Goal: Find specific page/section: Find specific page/section

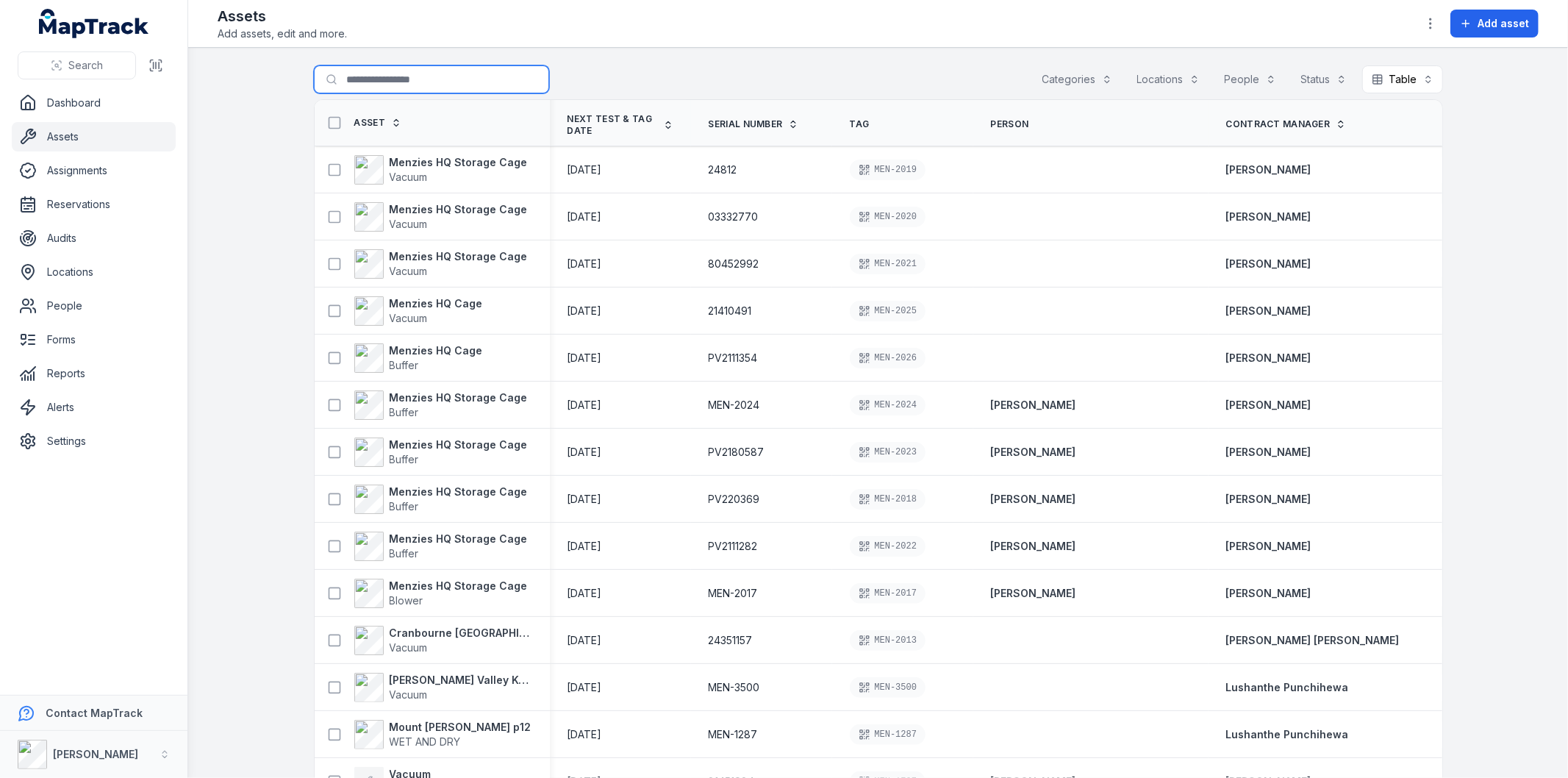
click at [378, 80] on input "Search for assets" at bounding box center [431, 79] width 235 height 28
click at [391, 83] on input "Search for assets" at bounding box center [431, 79] width 235 height 28
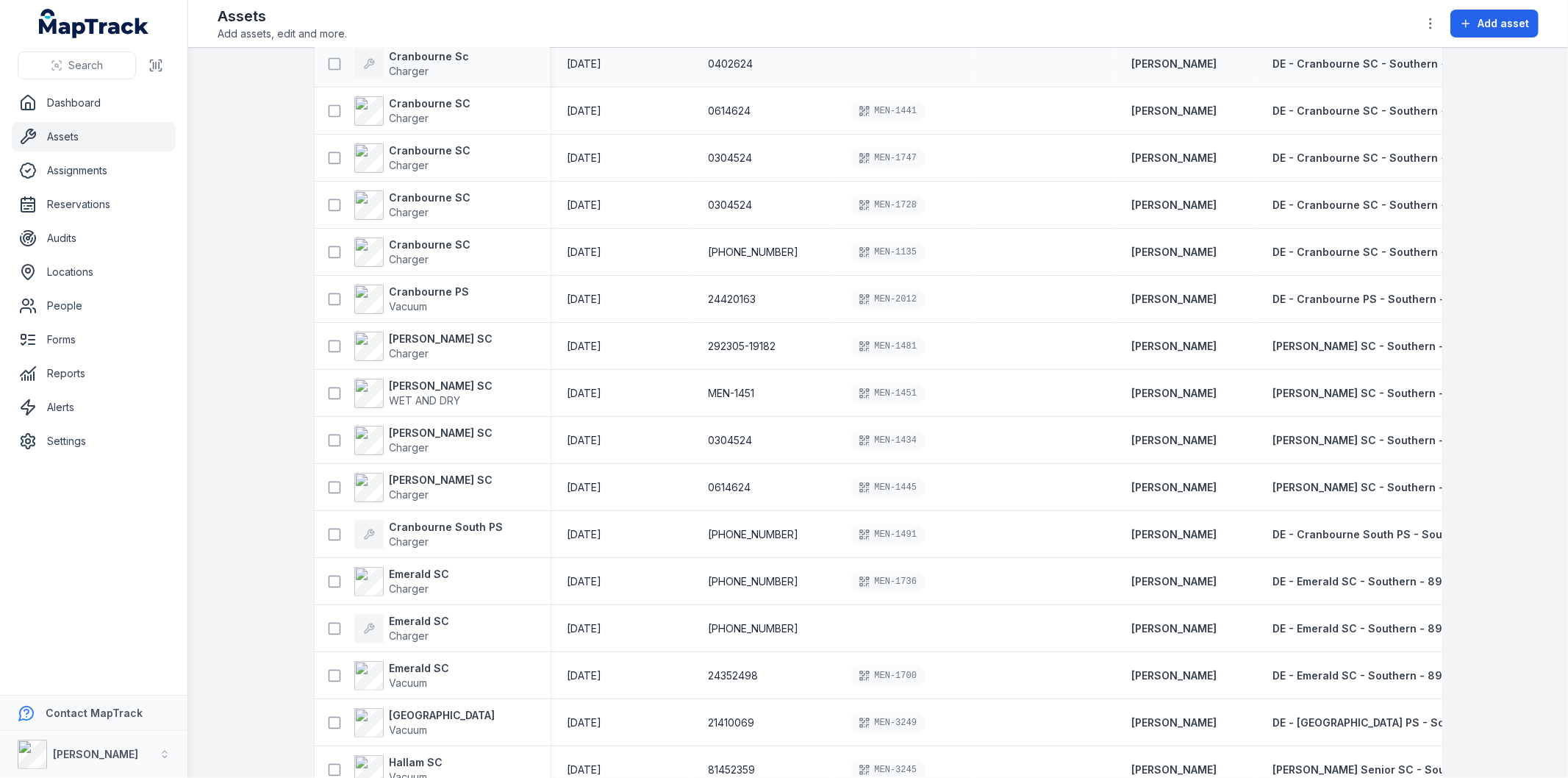
scroll to position [163, 0]
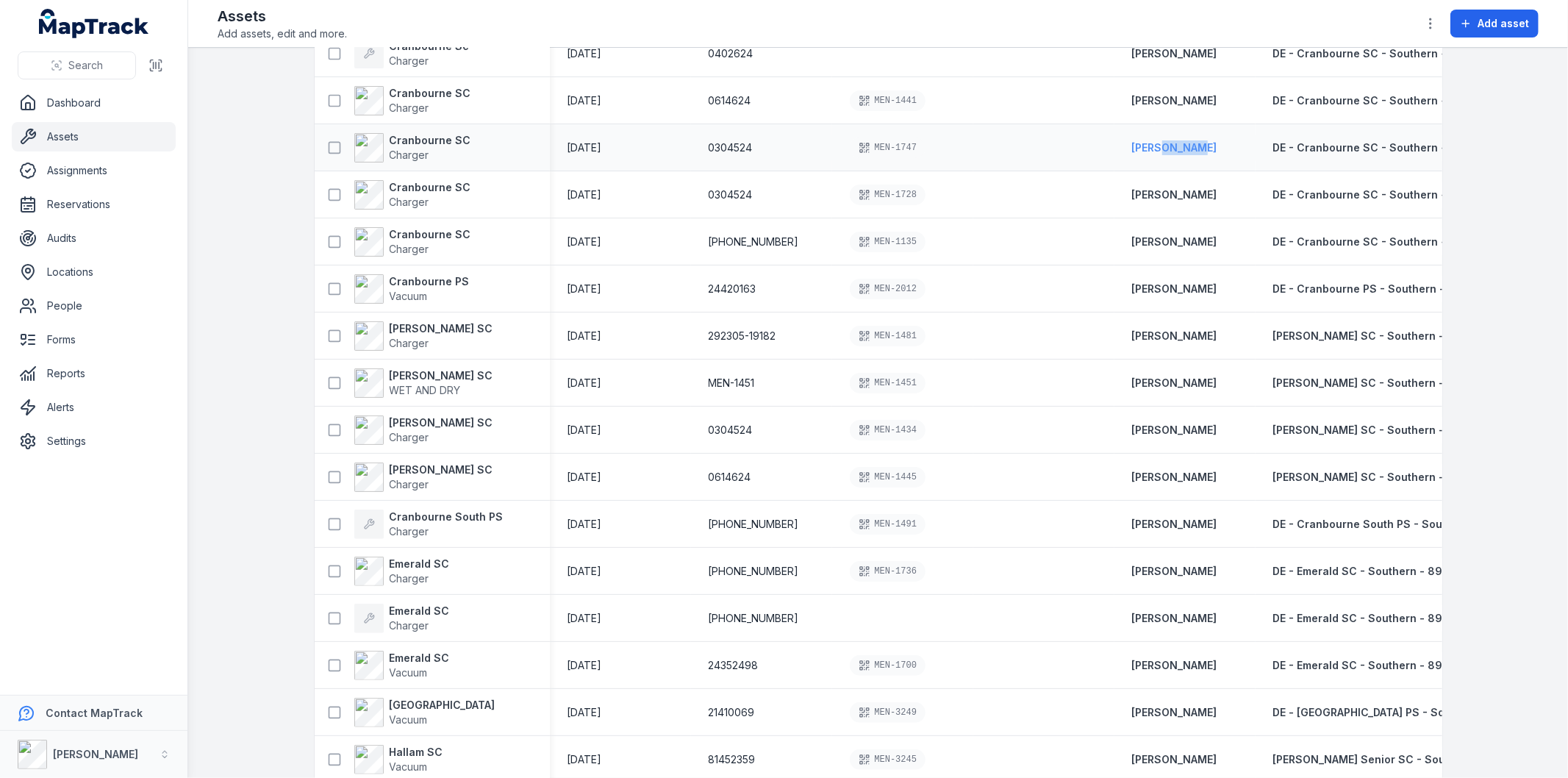
drag, startPoint x: 1197, startPoint y: 151, endPoint x: 1155, endPoint y: 153, distance: 42.0
click at [1155, 153] on div "[PERSON_NAME]" at bounding box center [1185, 148] width 106 height 15
copy strong "Hawker"
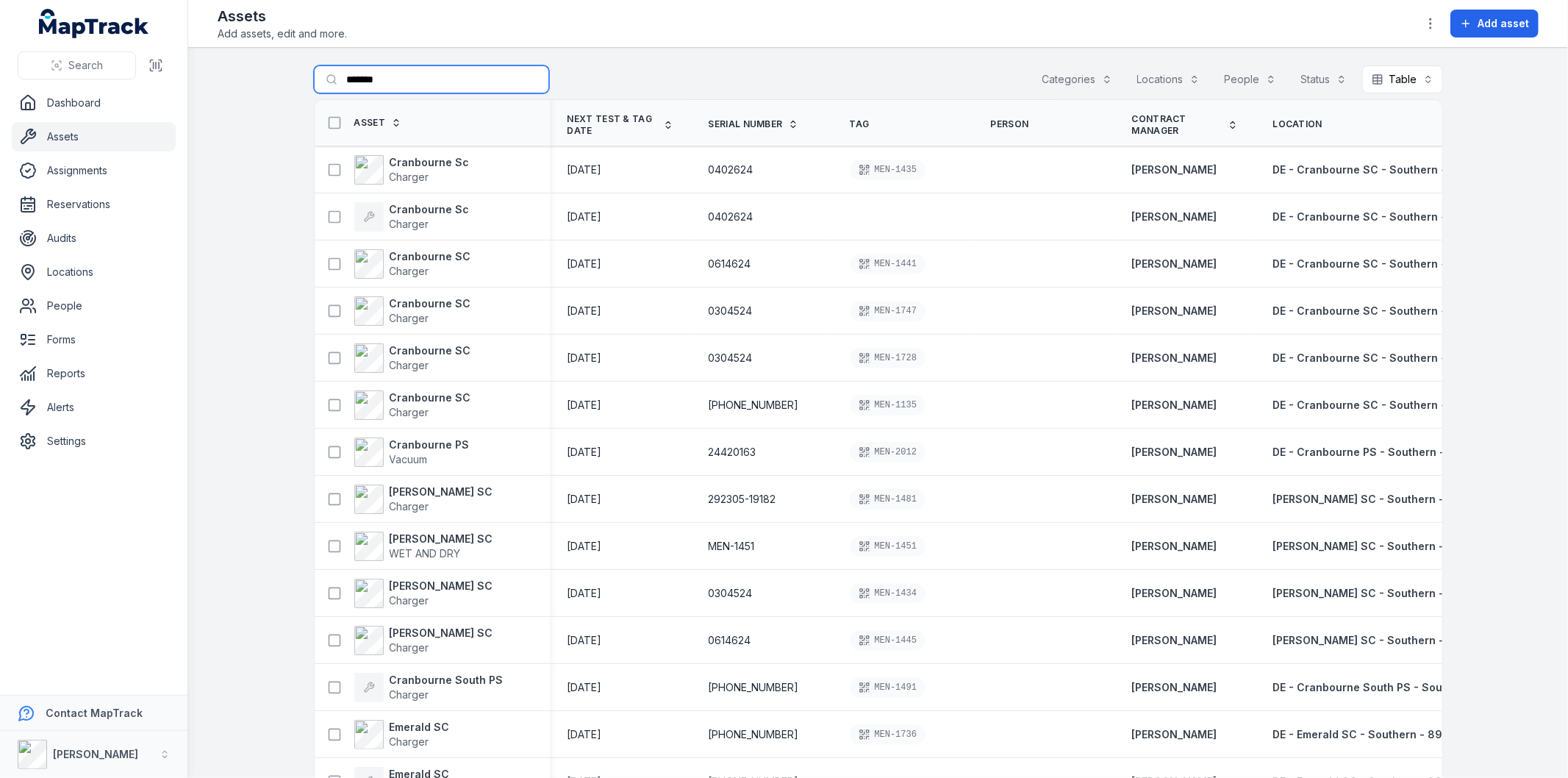
drag, startPoint x: 386, startPoint y: 75, endPoint x: 244, endPoint y: 74, distance: 142.0
click at [244, 74] on main "Search for assets ******* Categories Locations People Status Table ***** Asset …" at bounding box center [877, 413] width 1380 height 731
paste input "text"
type input "******"
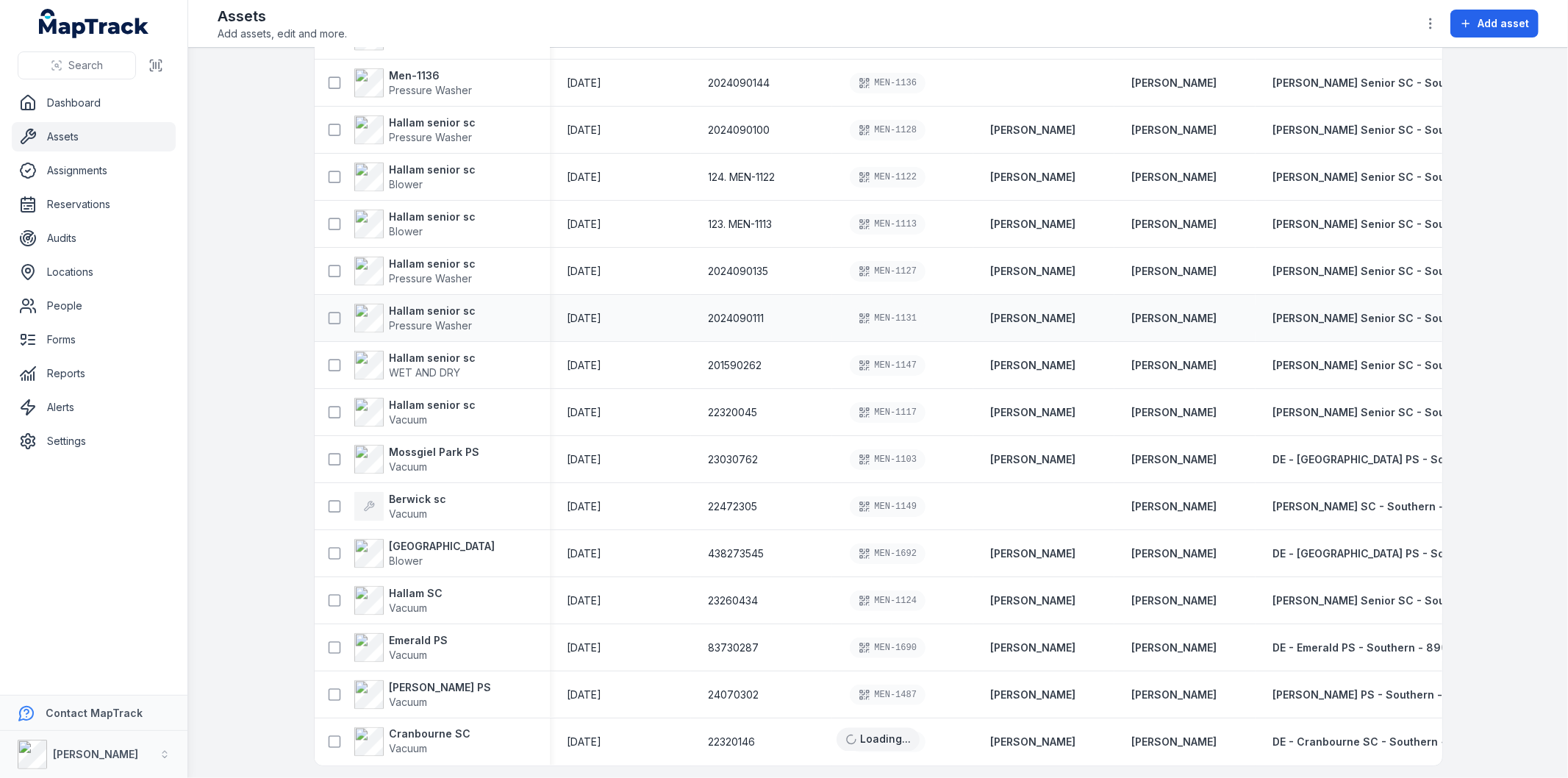
scroll to position [1746, 0]
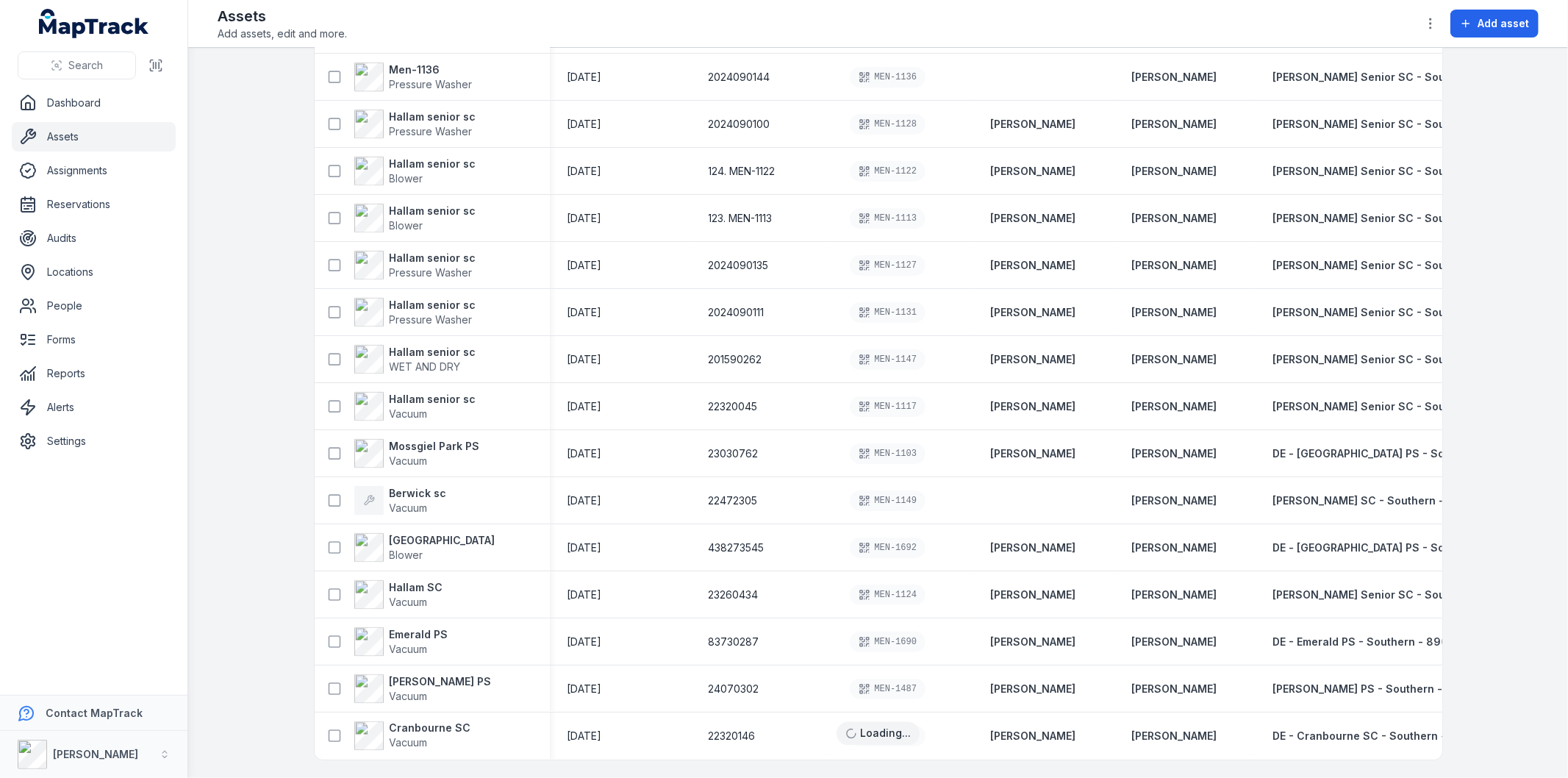
click at [66, 142] on link "Assets" at bounding box center [93, 137] width 164 height 29
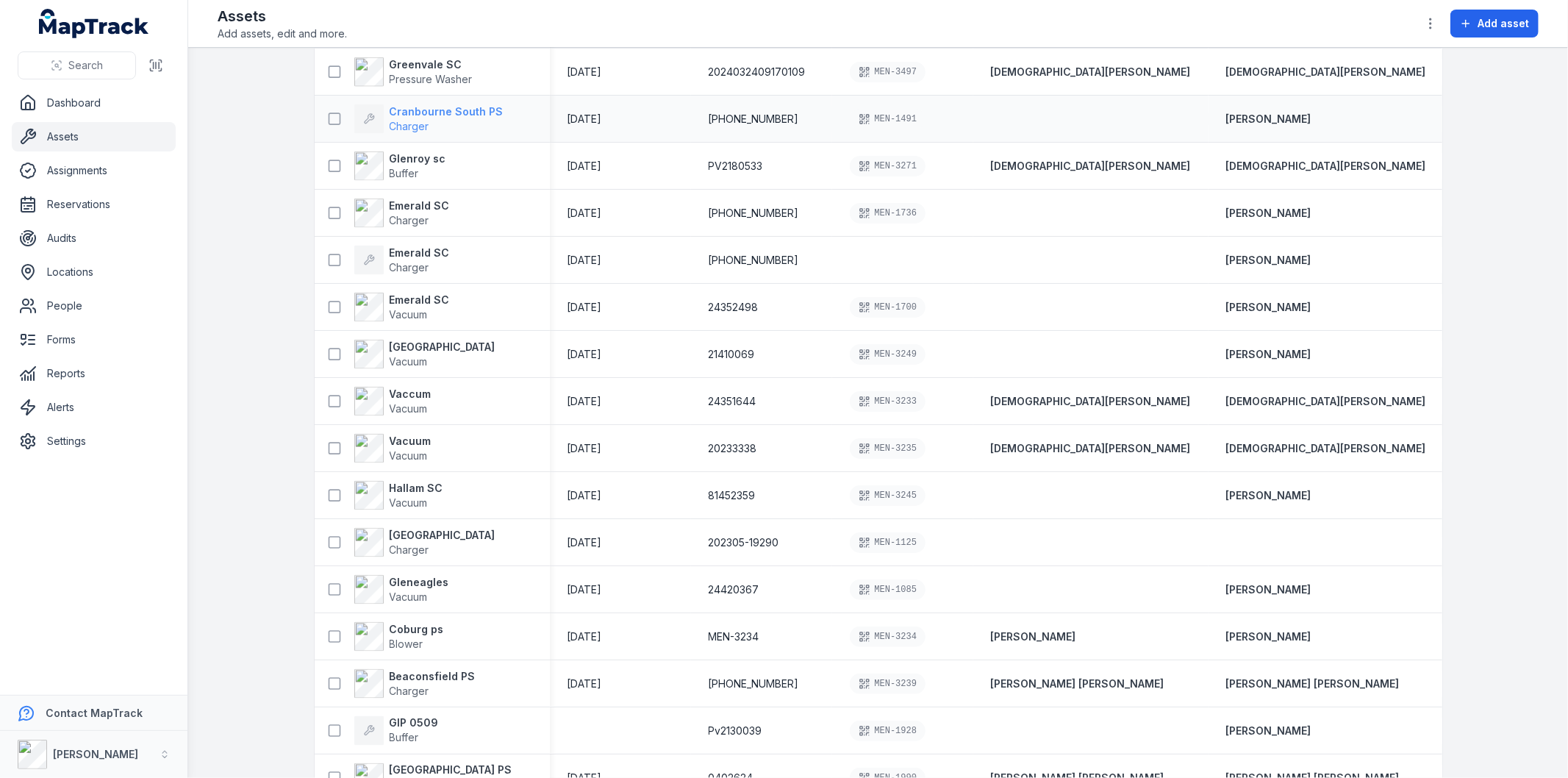
scroll to position [1501, 0]
